Goal: Information Seeking & Learning: Learn about a topic

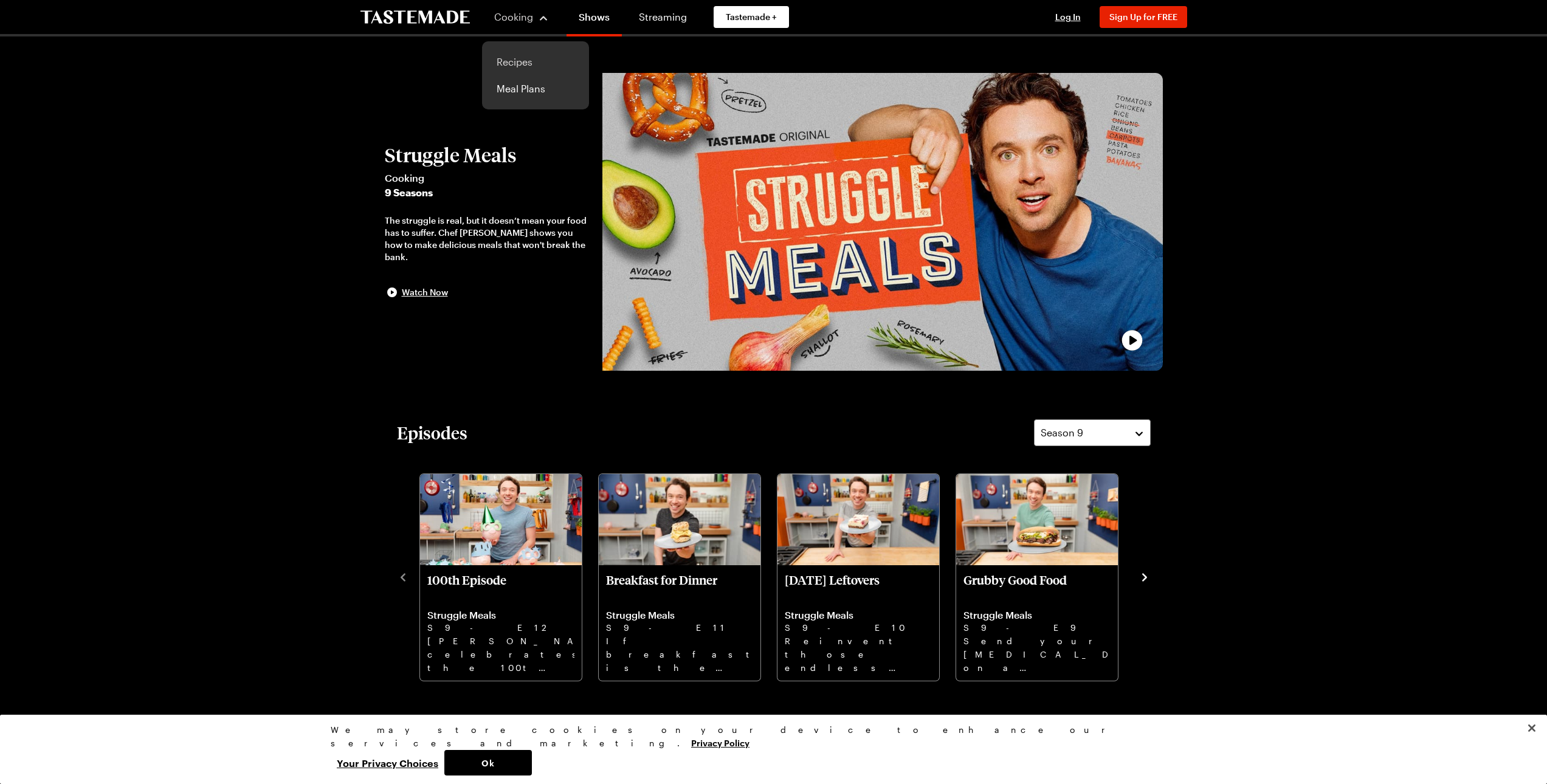
click at [525, 60] on link "Recipes" at bounding box center [536, 62] width 92 height 27
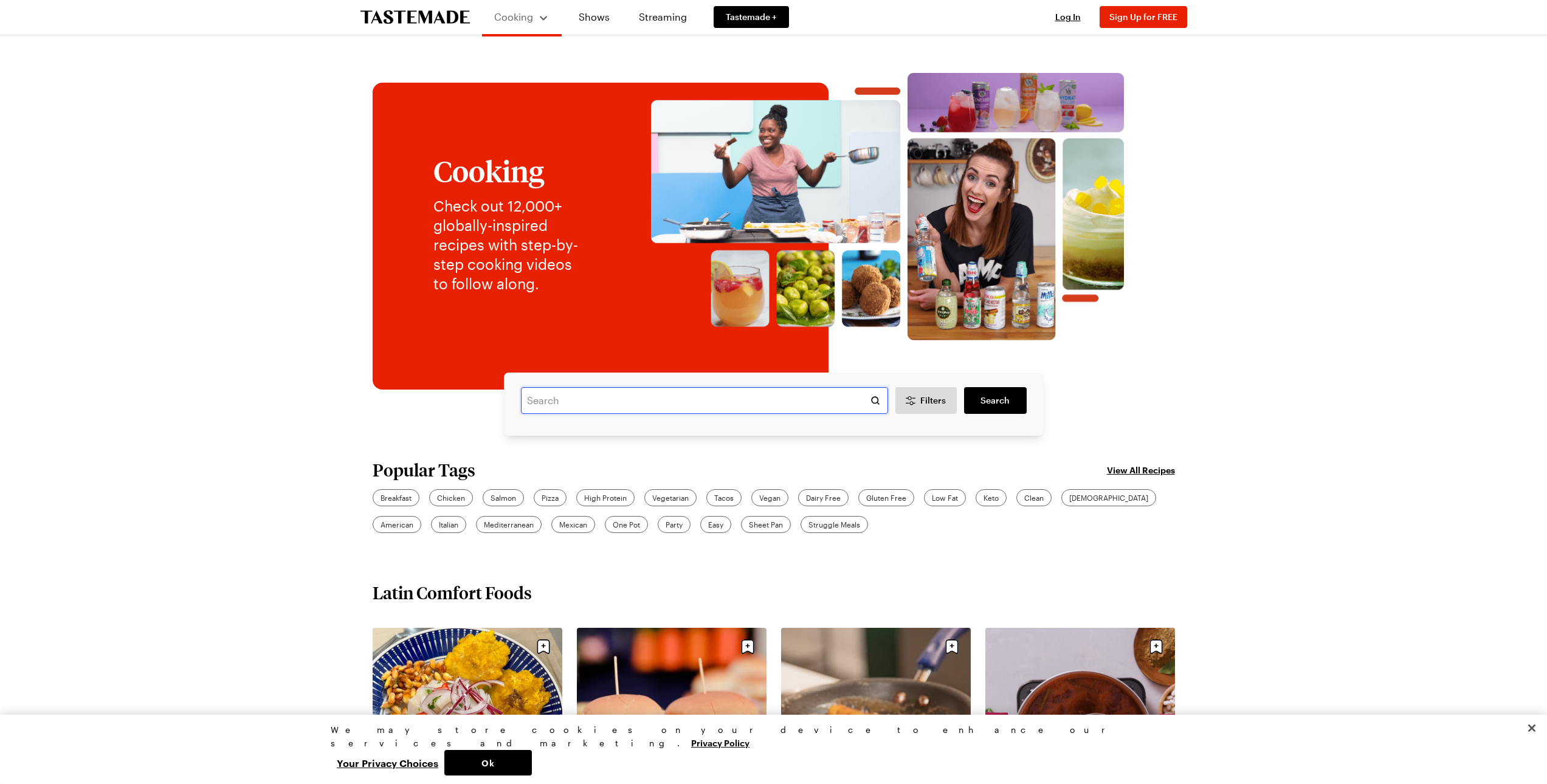
drag, startPoint x: 552, startPoint y: 400, endPoint x: 588, endPoint y: 410, distance: 37.4
click at [552, 400] on input "text" at bounding box center [704, 400] width 368 height 27
type input "smash burgers"
click at [1006, 402] on span "Search" at bounding box center [995, 400] width 29 height 12
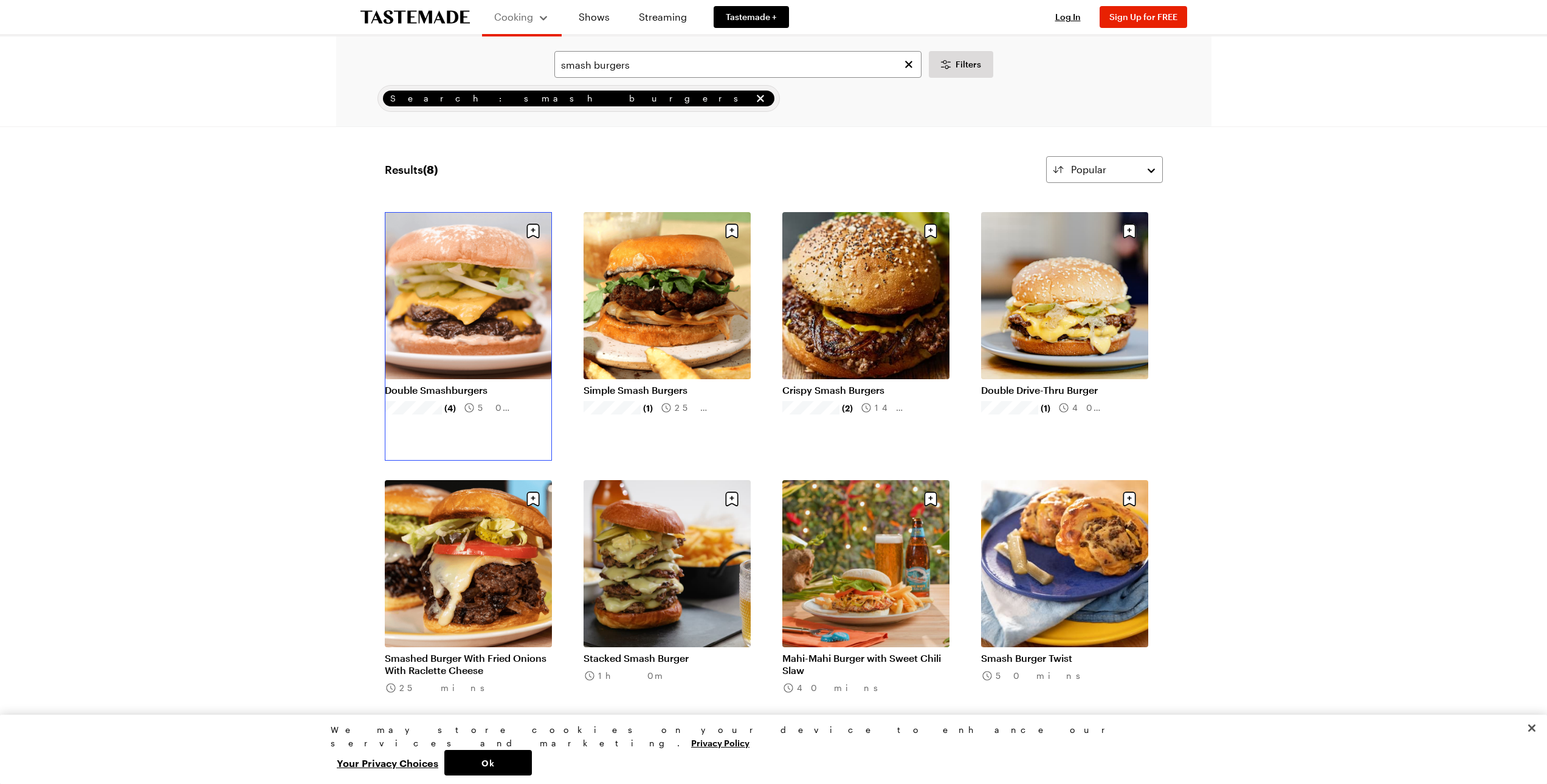
click at [482, 392] on link "Double Smashburgers" at bounding box center [468, 390] width 167 height 12
click at [661, 392] on link "Simple Smash Burgers" at bounding box center [667, 390] width 167 height 12
click at [855, 391] on link "Crispy Smash Burgers" at bounding box center [866, 390] width 167 height 12
click at [1074, 392] on link "Double Drive-Thru Burger" at bounding box center [1065, 390] width 167 height 12
click at [480, 388] on link "Double Smashburgers" at bounding box center [468, 390] width 167 height 12
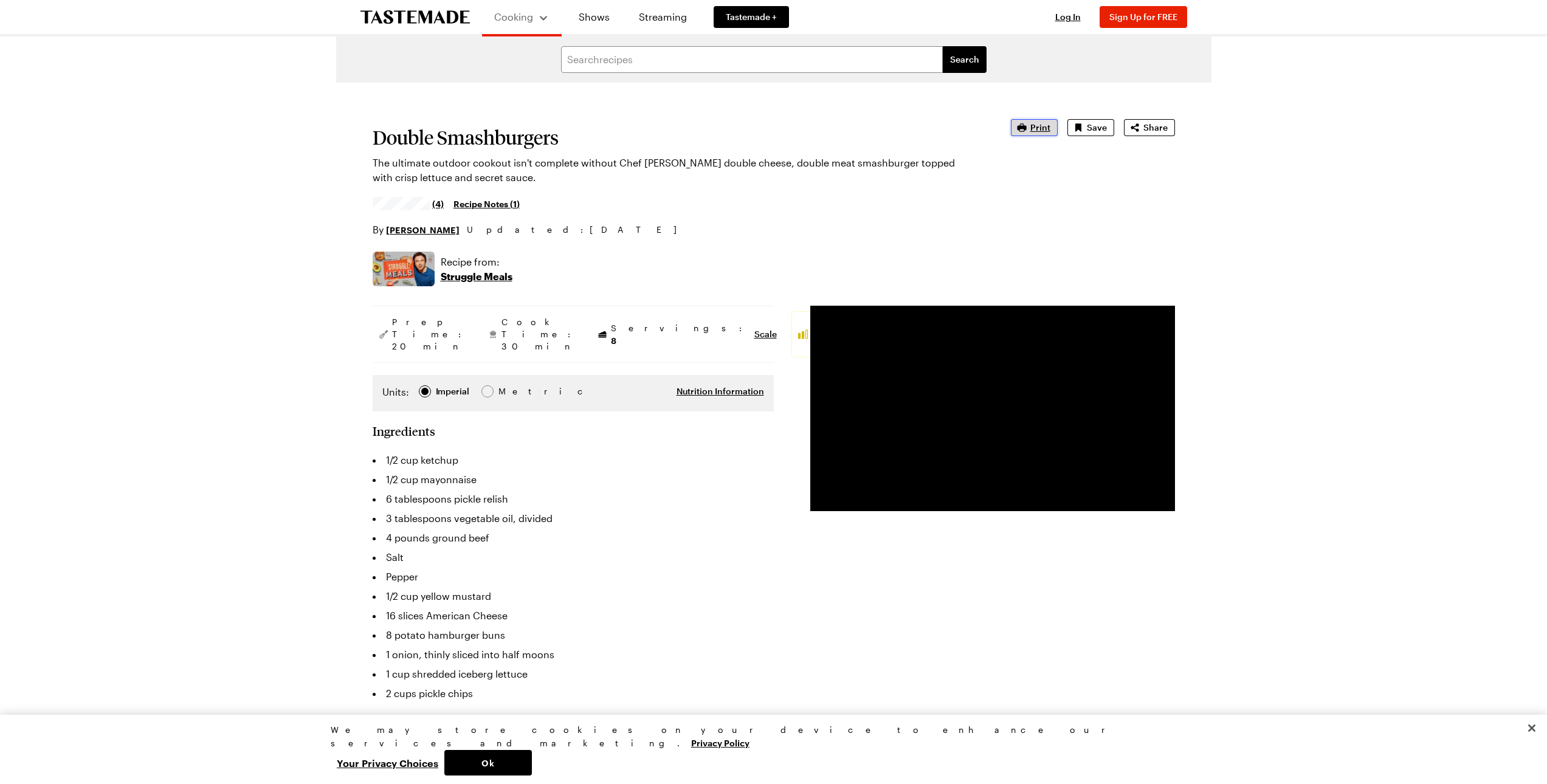
click at [1042, 129] on span "Print" at bounding box center [1040, 127] width 20 height 12
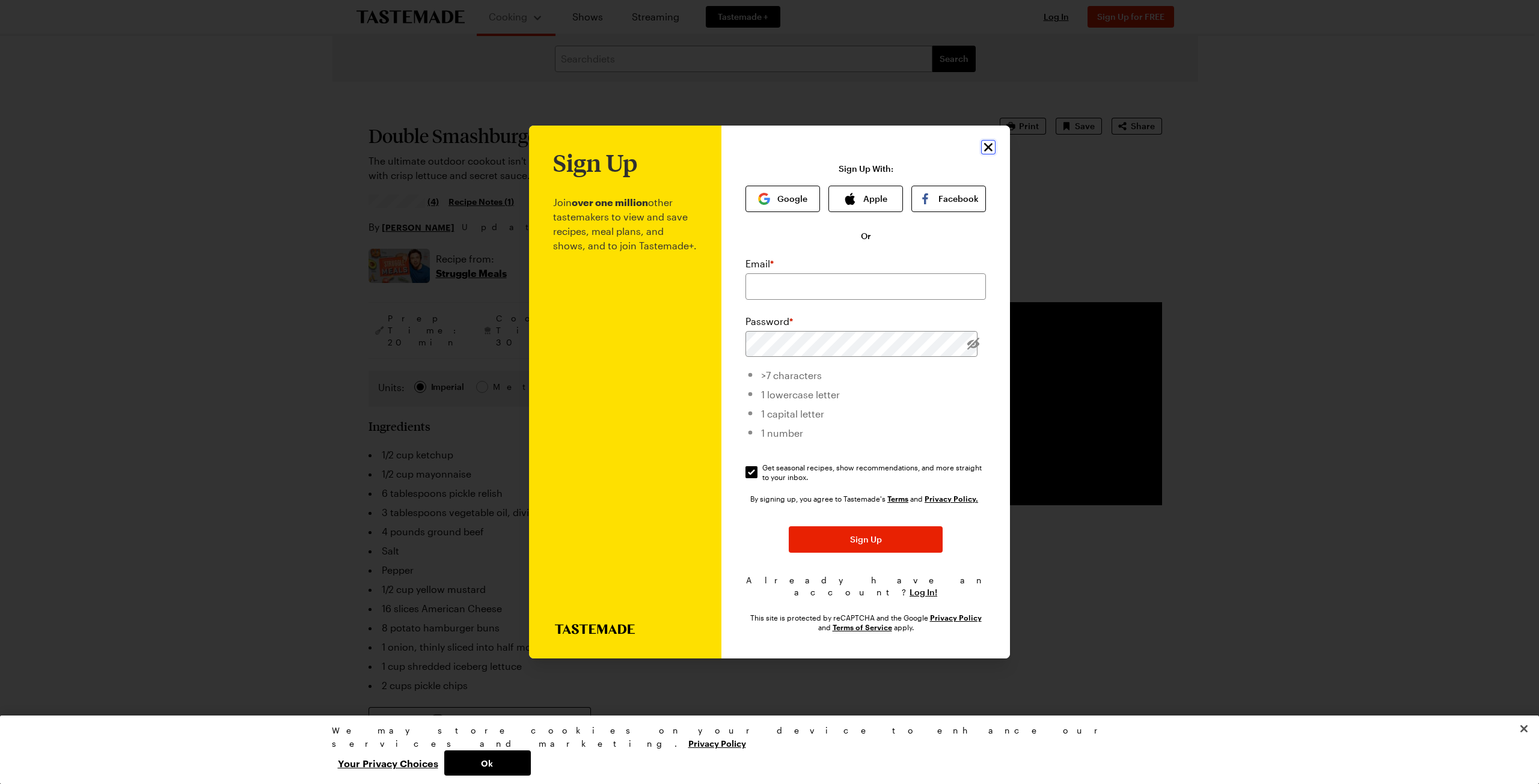
click at [987, 149] on icon "Close" at bounding box center [988, 147] width 15 height 15
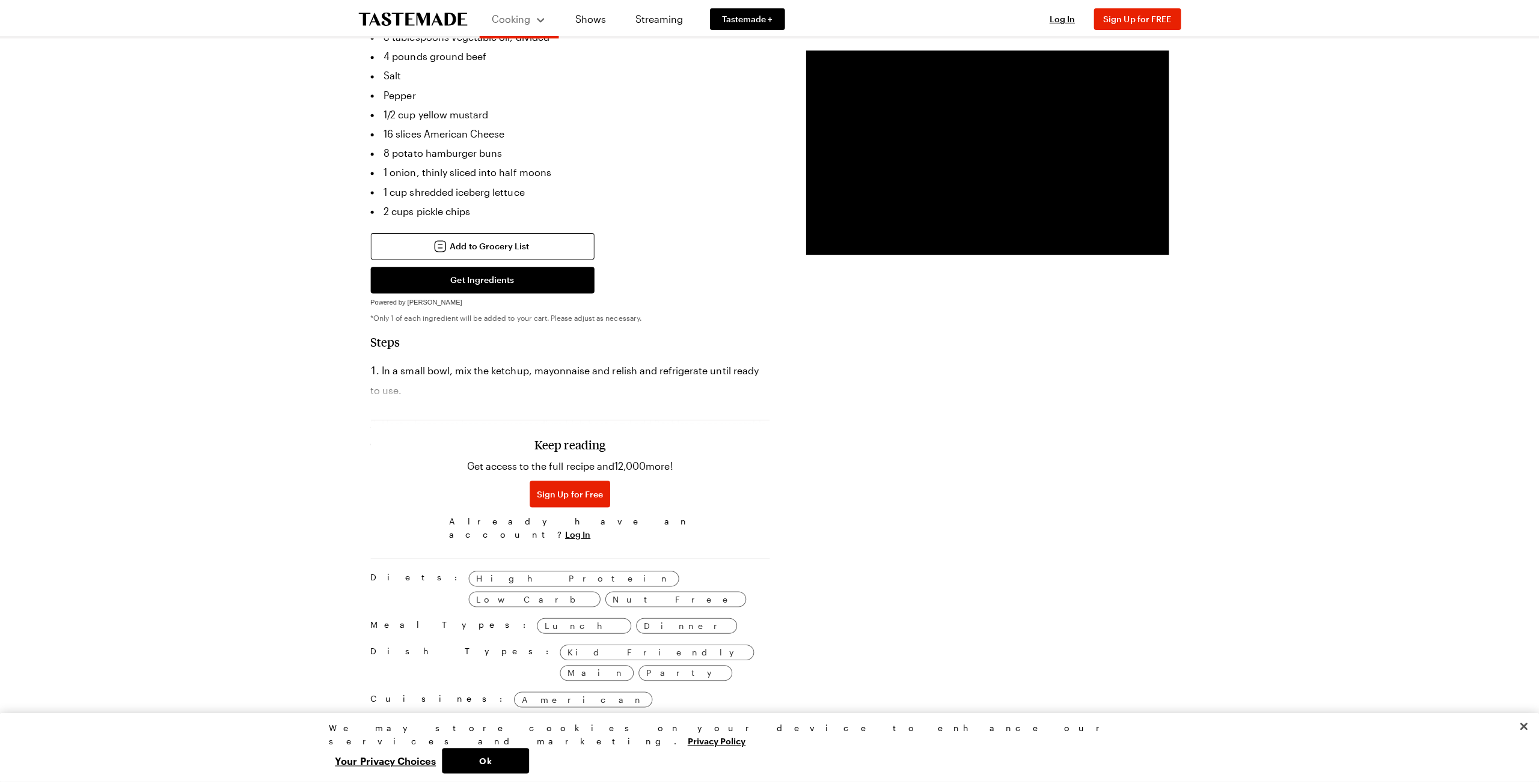
scroll to position [481, 0]
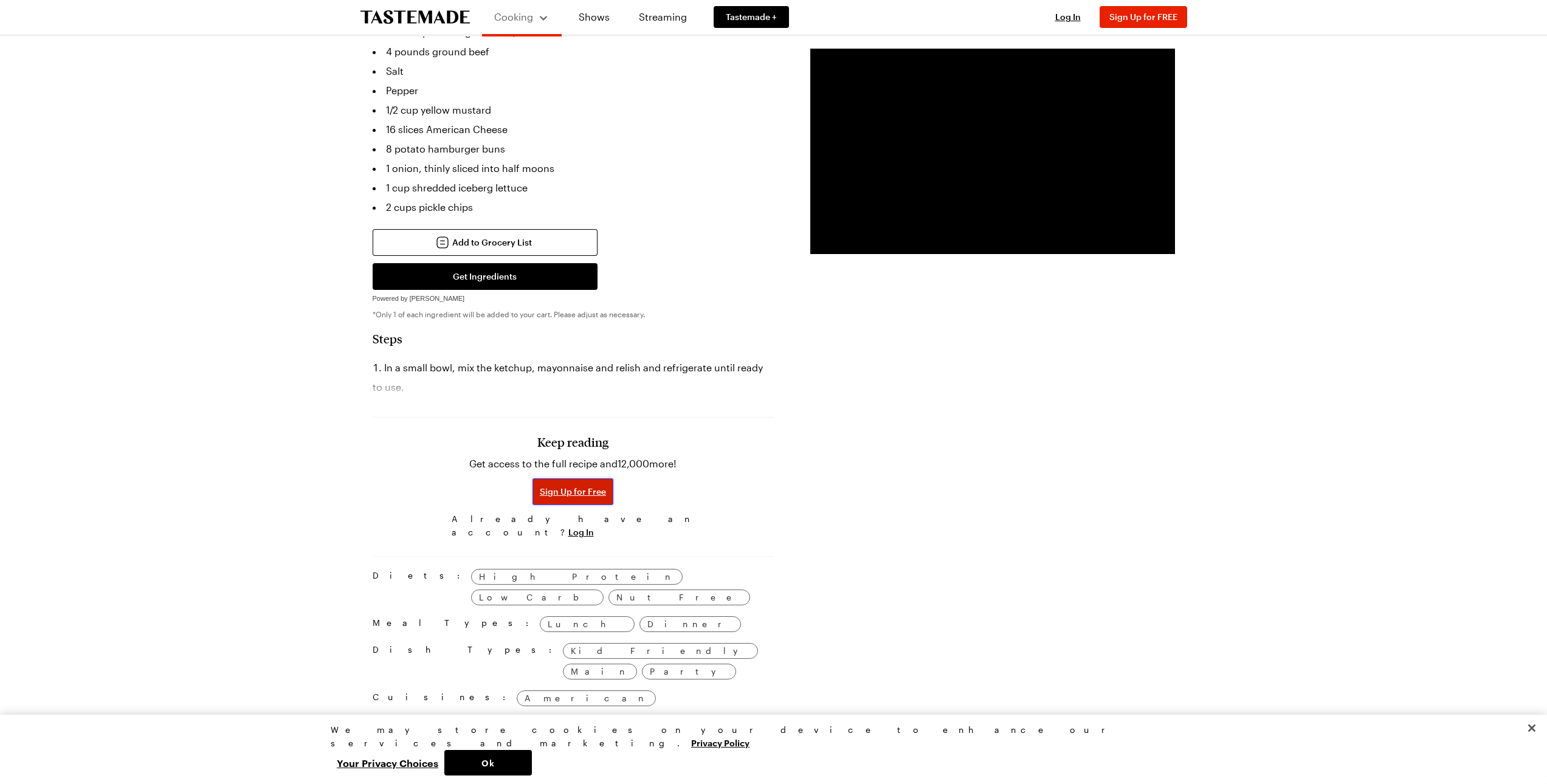
click at [594, 486] on span "Sign Up for Free" at bounding box center [573, 491] width 66 height 12
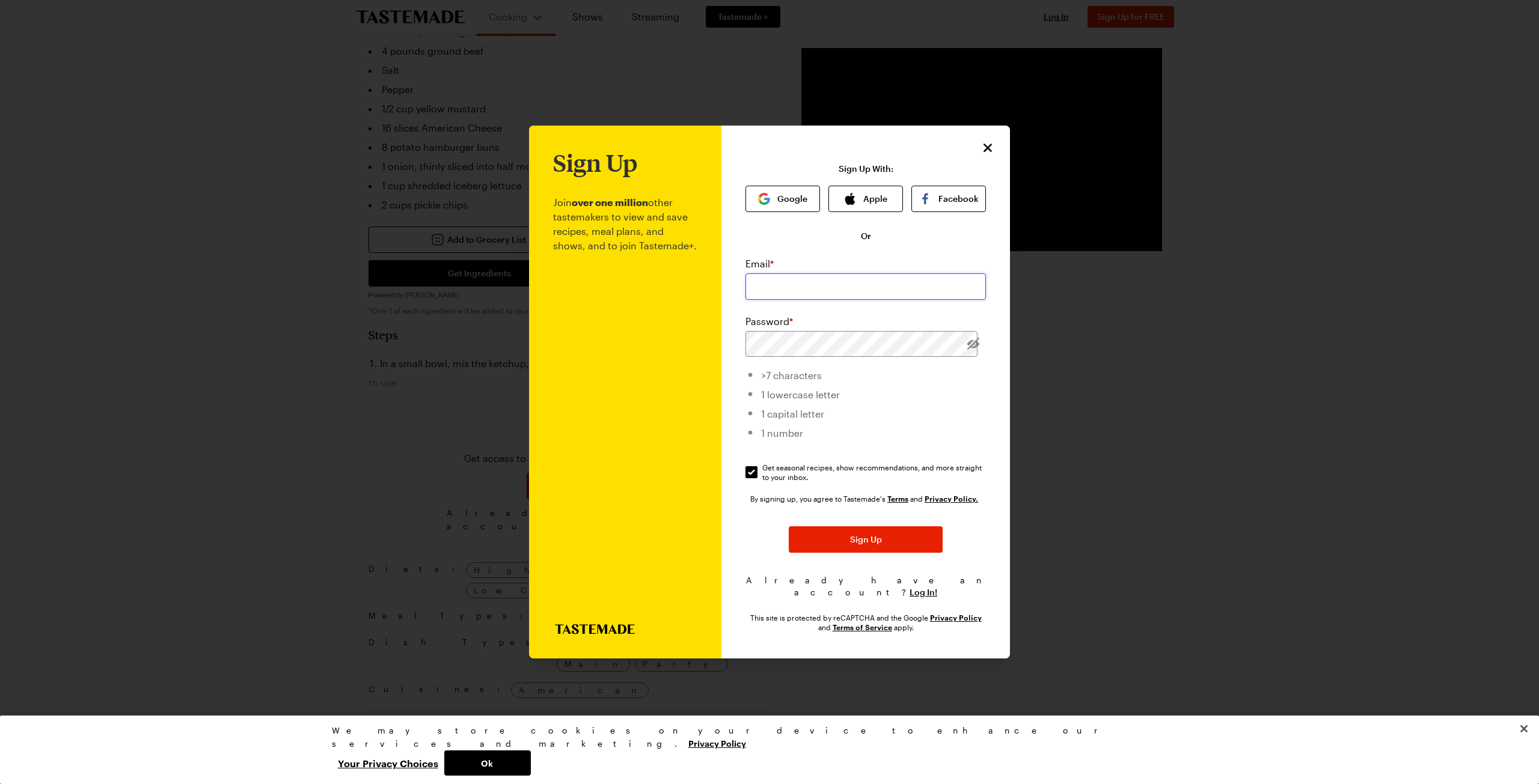
click at [779, 289] on input "email" at bounding box center [865, 286] width 240 height 26
type input "[EMAIL_ADDRESS][DOMAIN_NAME]"
click at [917, 587] on span "Log In!" at bounding box center [924, 592] width 28 height 12
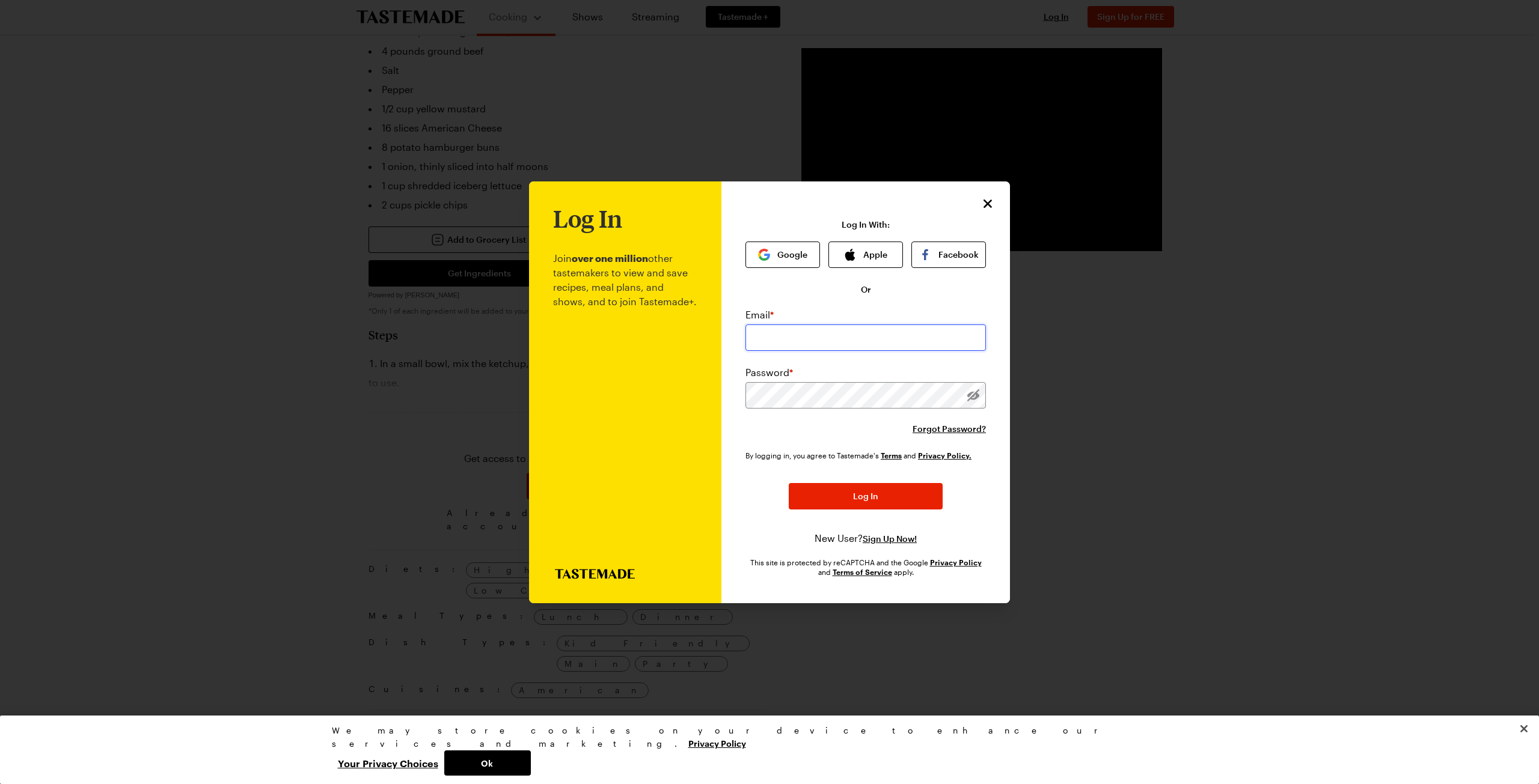
click at [780, 336] on input "email" at bounding box center [865, 338] width 240 height 26
type input "[EMAIL_ADDRESS][DOMAIN_NAME]"
click at [952, 430] on span "Forgot Password?" at bounding box center [949, 428] width 73 height 12
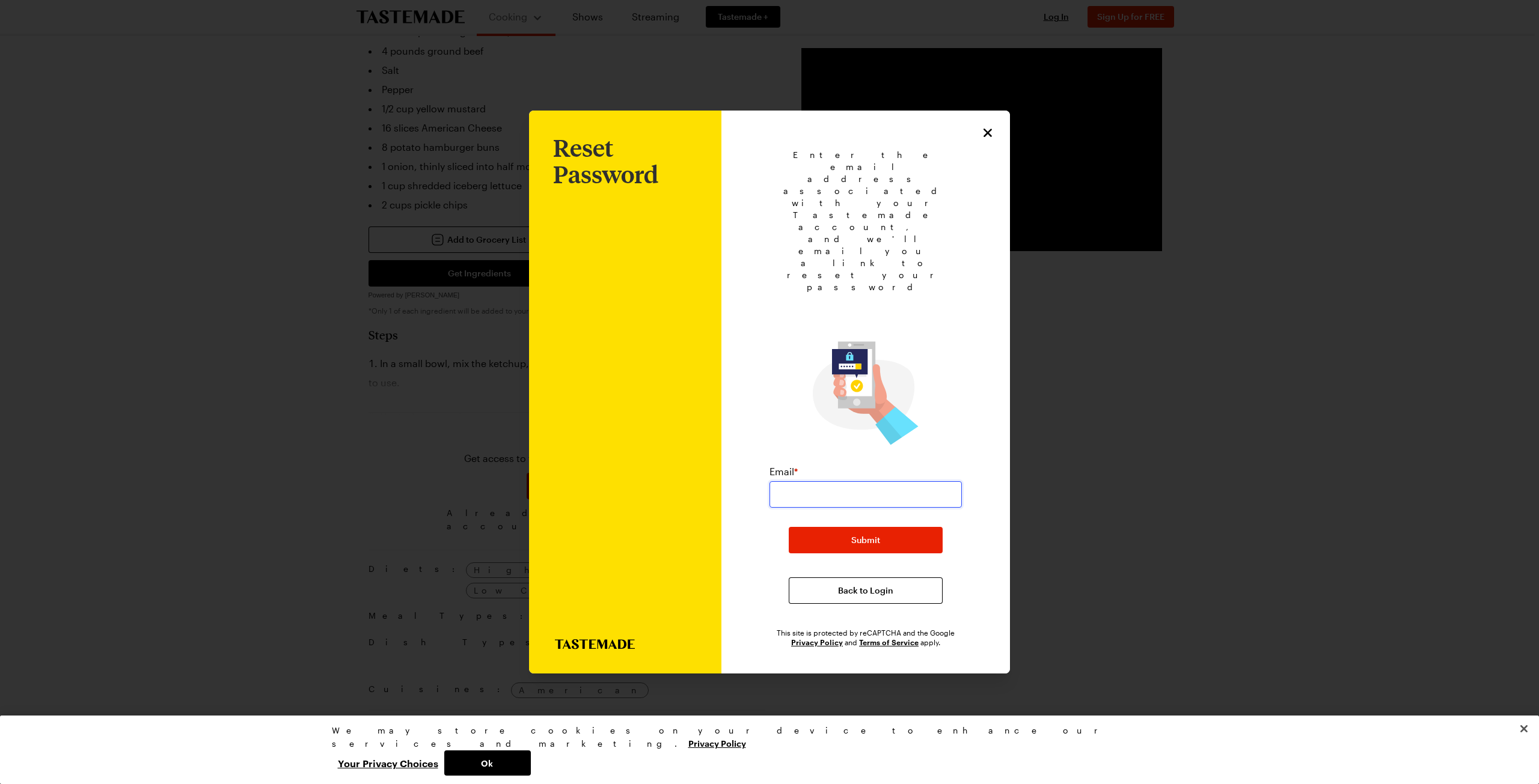
click at [802, 482] on input "email" at bounding box center [866, 495] width 192 height 26
type input "[EMAIL_ADDRESS][DOMAIN_NAME]"
click at [876, 534] on span "Submit" at bounding box center [866, 540] width 29 height 12
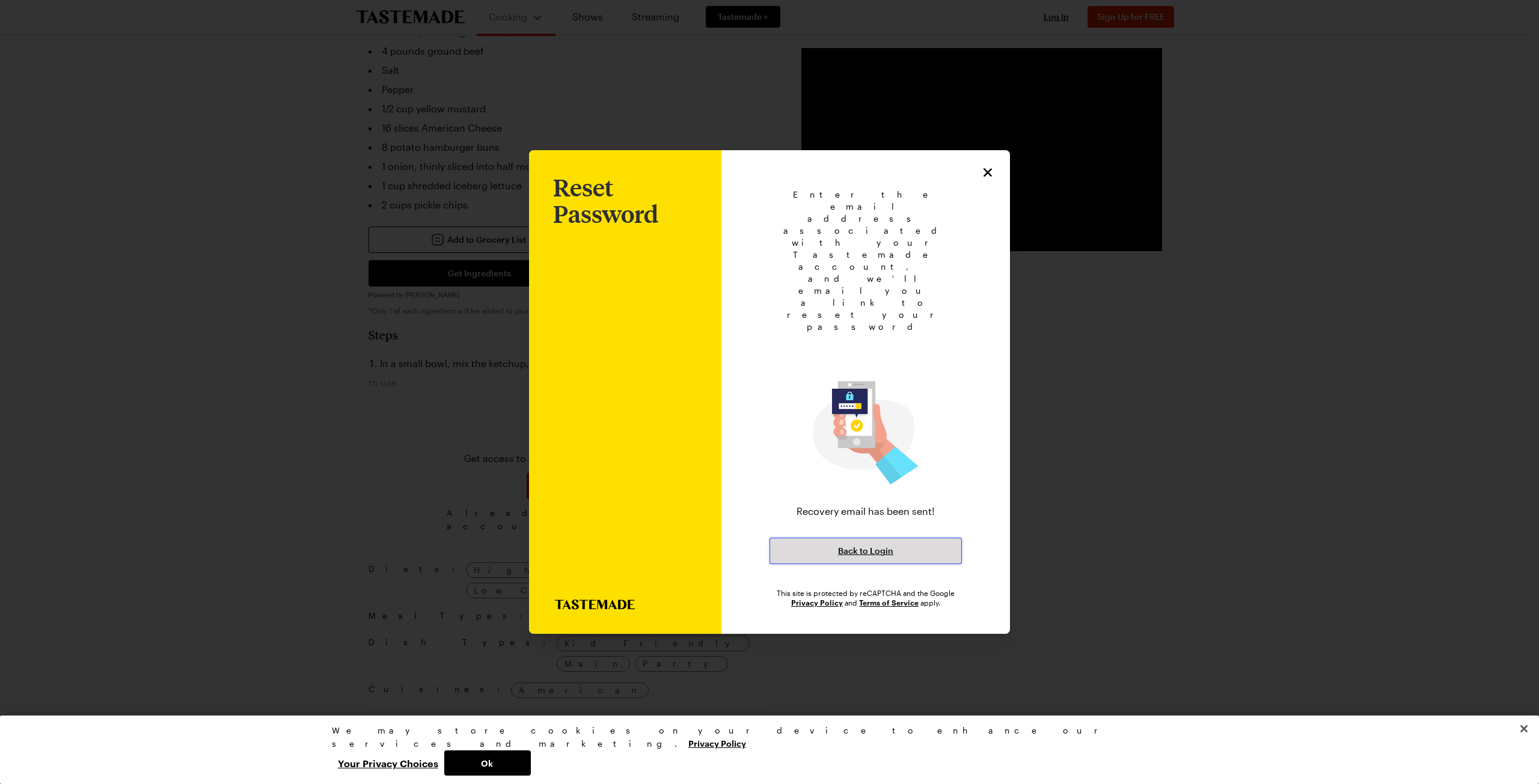
click at [859, 545] on span "Back to Login" at bounding box center [866, 551] width 55 height 12
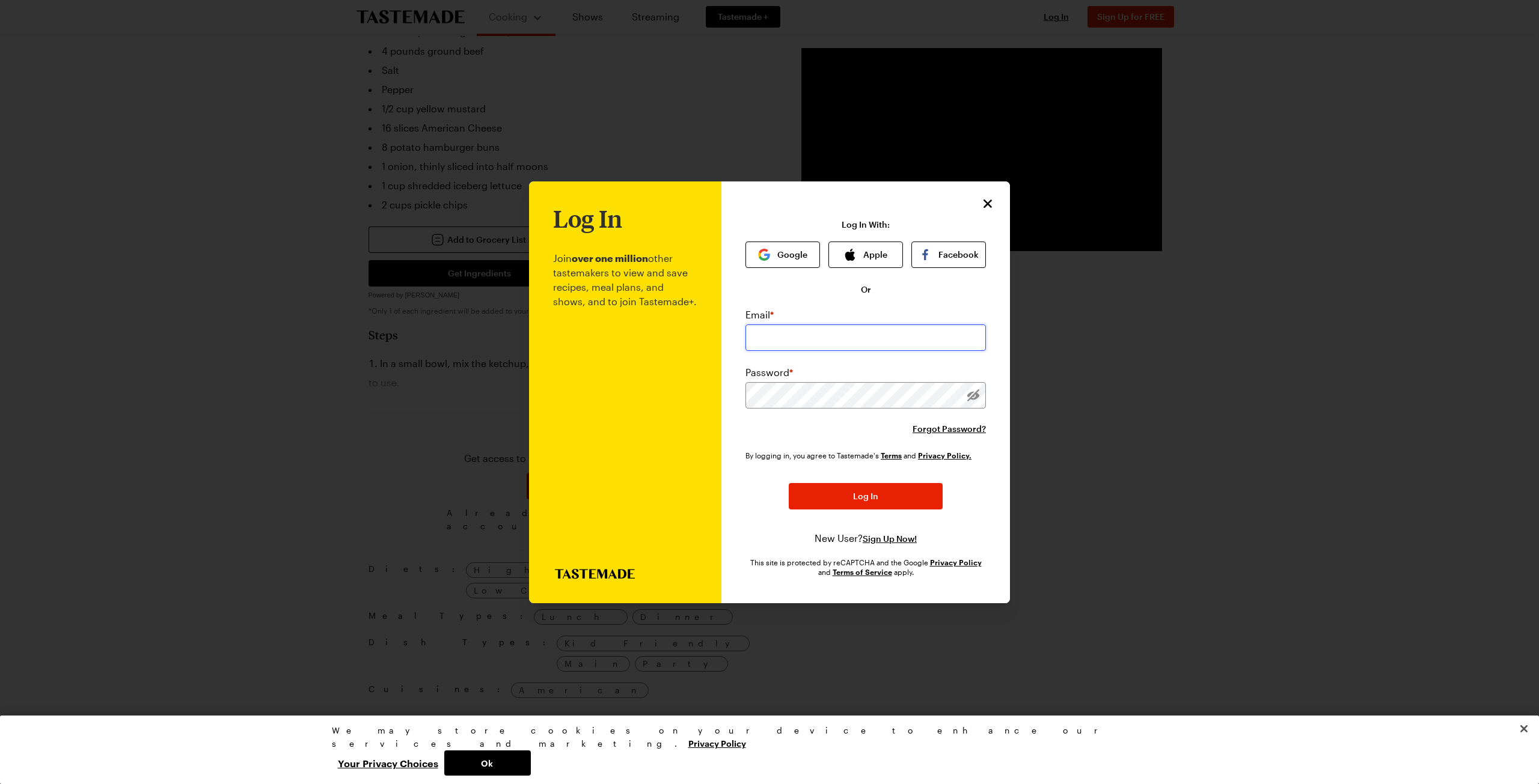
click at [780, 339] on input "email" at bounding box center [865, 338] width 240 height 26
type input "[EMAIL_ADDRESS][DOMAIN_NAME]"
click at [948, 427] on span "Forgot Password?" at bounding box center [949, 428] width 73 height 12
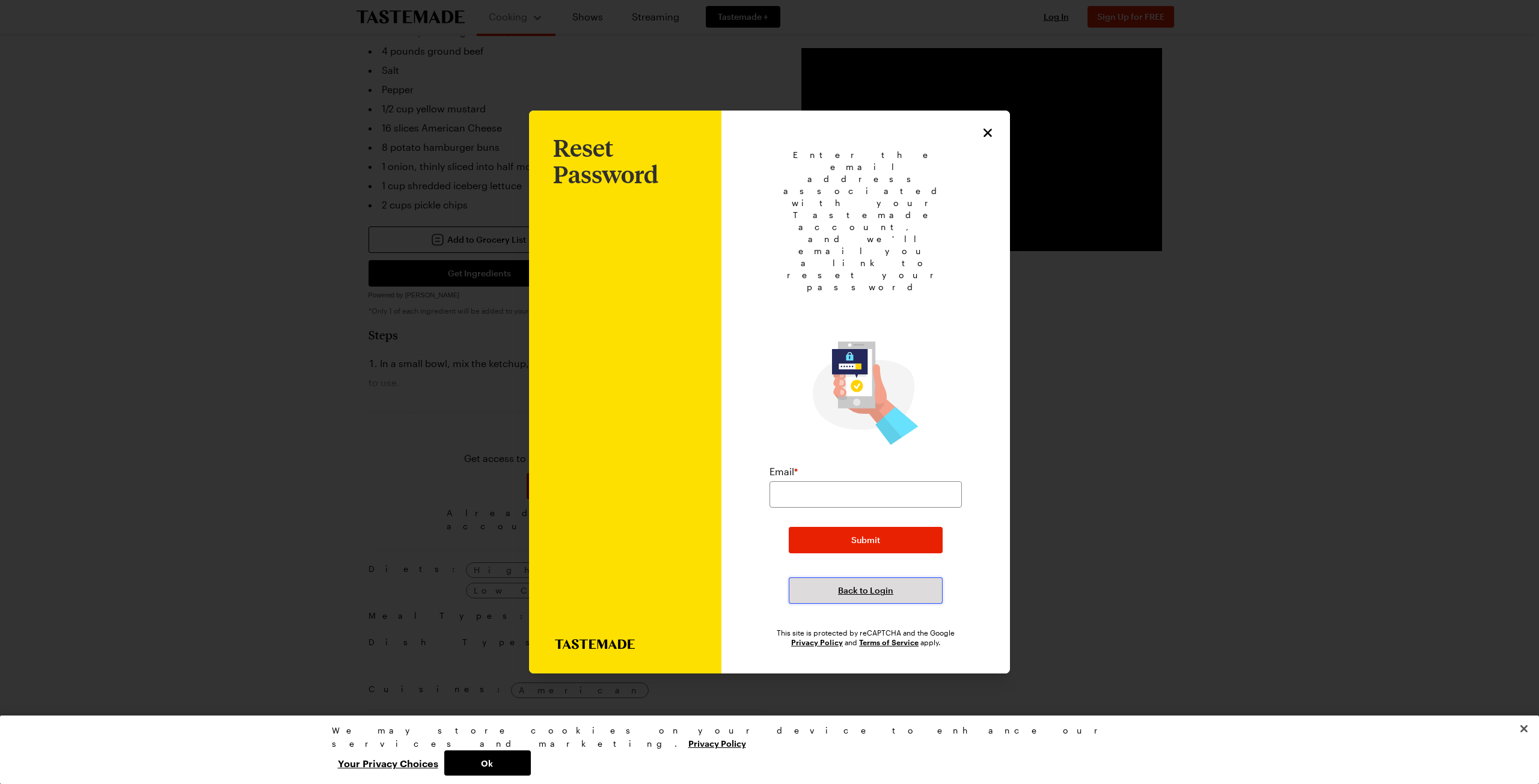
click at [866, 585] on span "Back to Login" at bounding box center [866, 590] width 55 height 12
